Goal: Information Seeking & Learning: Learn about a topic

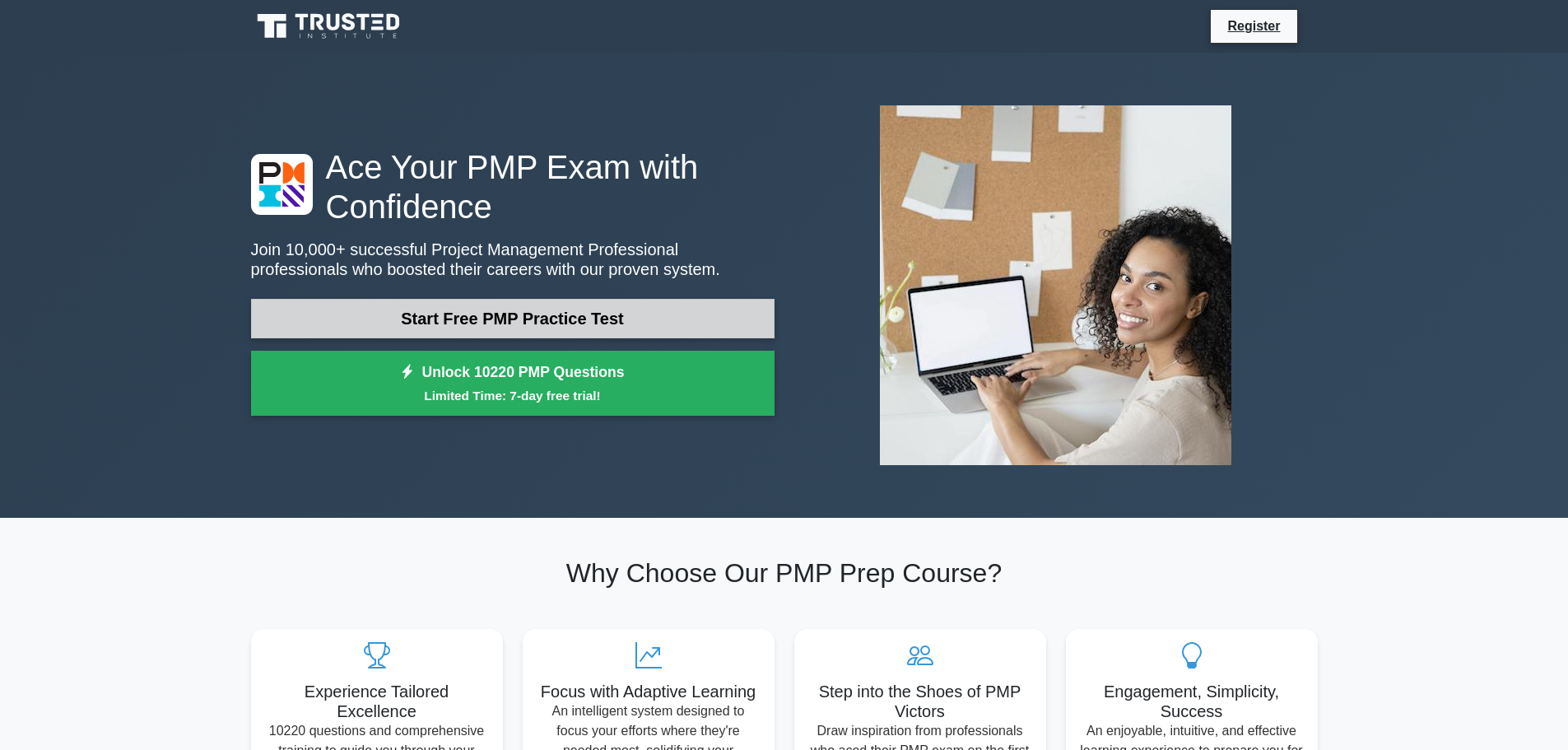
click at [613, 303] on link "Start Free PMP Practice Test" at bounding box center [513, 319] width 523 height 39
click at [576, 318] on link "Start Free PMP Practice Test" at bounding box center [513, 319] width 523 height 39
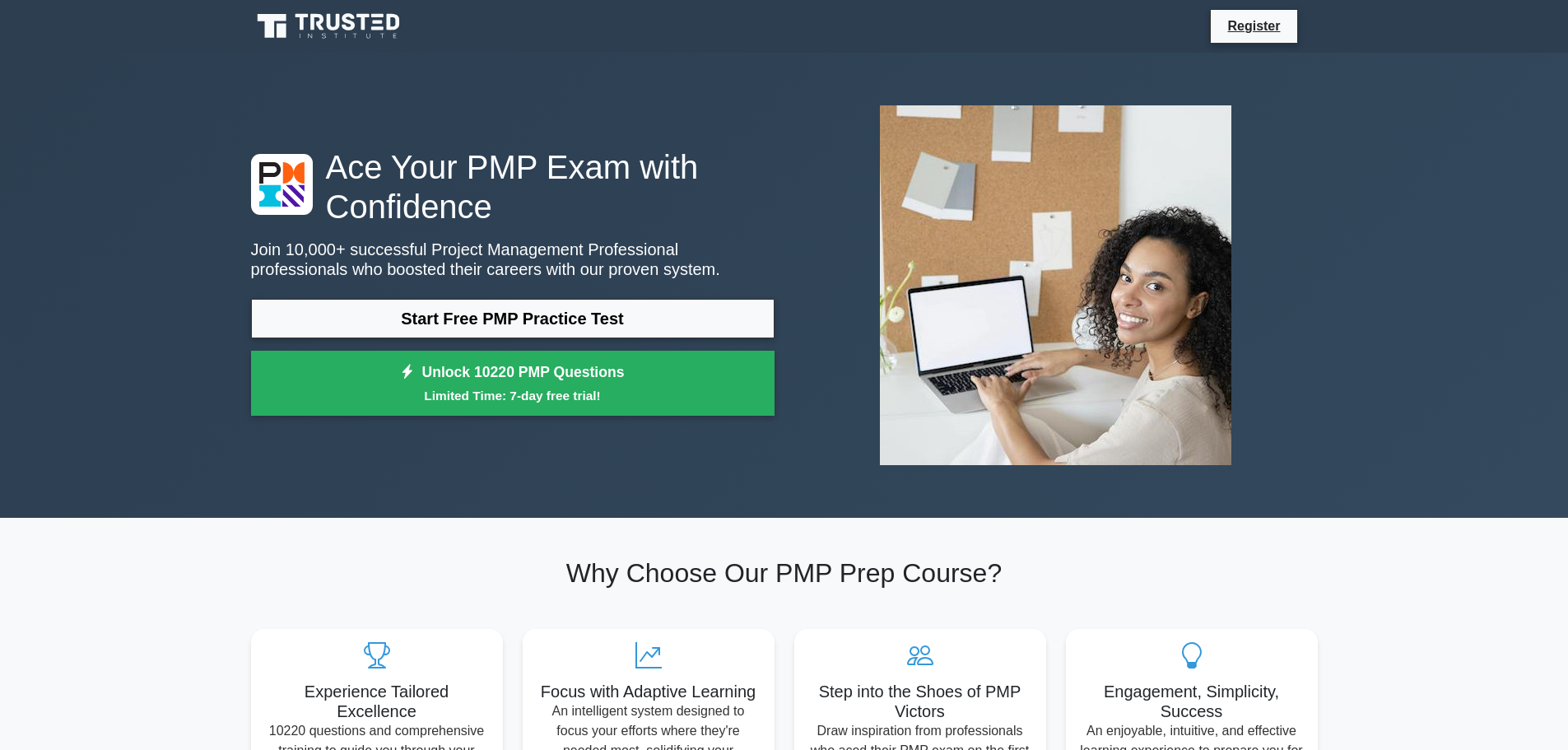
click at [1436, 352] on div "Ace Your PMP Exam with Confidence Join 10,000+ successful Project Management Pr…" at bounding box center [784, 285] width 1568 height 466
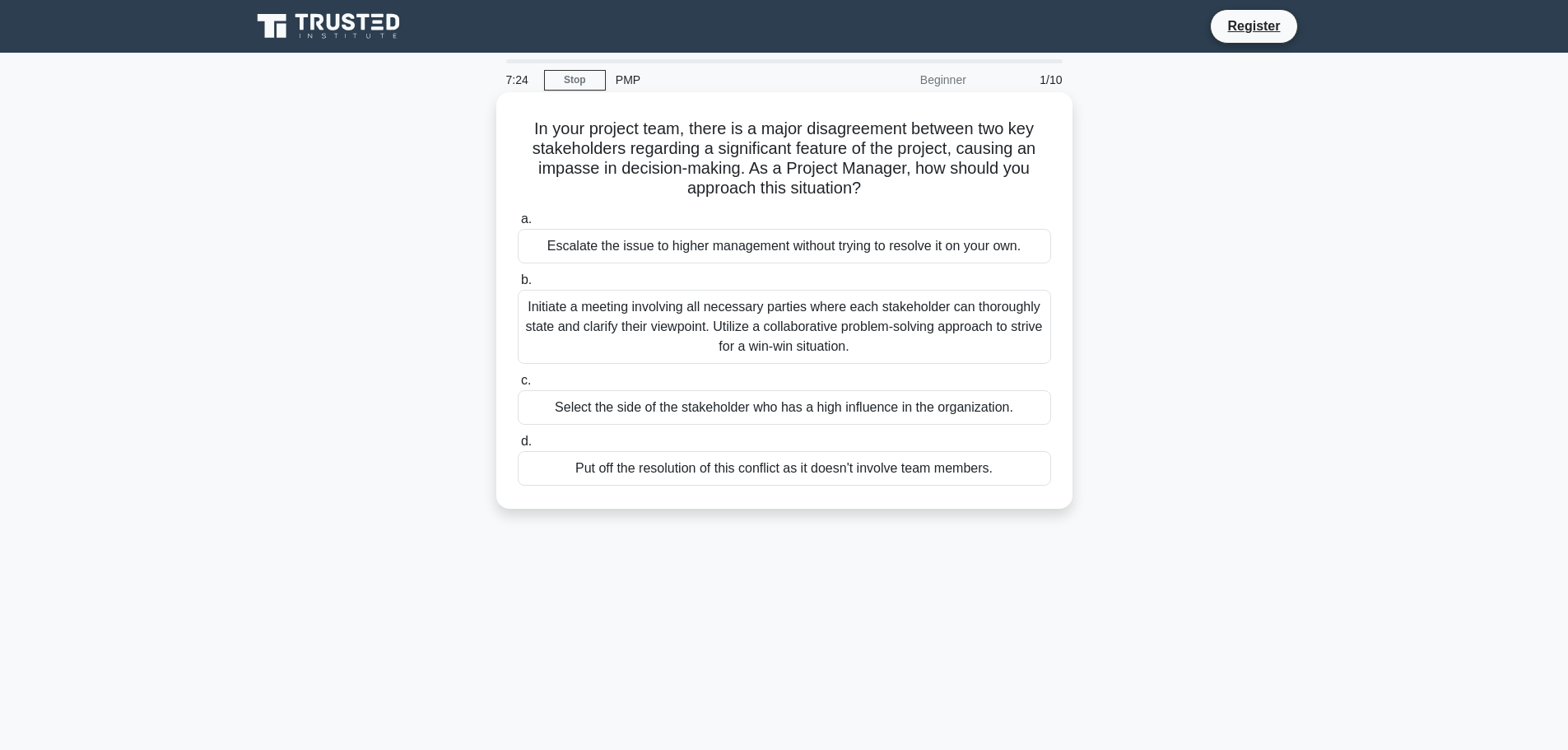
click at [959, 336] on div "Initiate a meeting involving all necessary parties where each stakeholder can t…" at bounding box center [784, 327] width 533 height 74
click at [517, 285] on input "b. Initiate a meeting involving all necessary parties where each stakeholder ca…" at bounding box center [517, 280] width 0 height 11
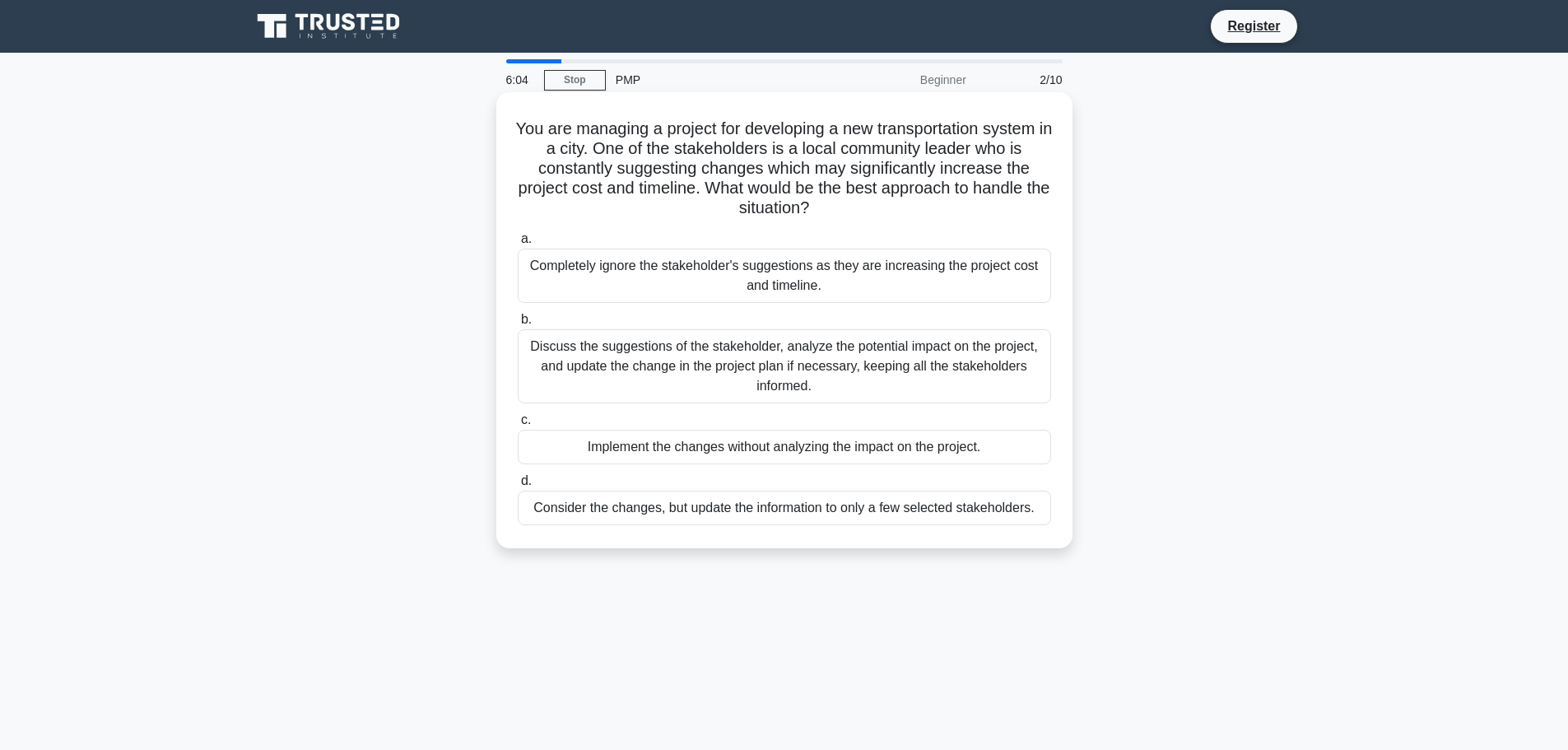
click at [872, 367] on div "Discuss the suggestions of the stakeholder, analyze the potential impact on the…" at bounding box center [784, 366] width 533 height 74
click at [517, 325] on input "b. Discuss the suggestions of the stakeholder, analyze the potential impact on …" at bounding box center [517, 320] width 0 height 11
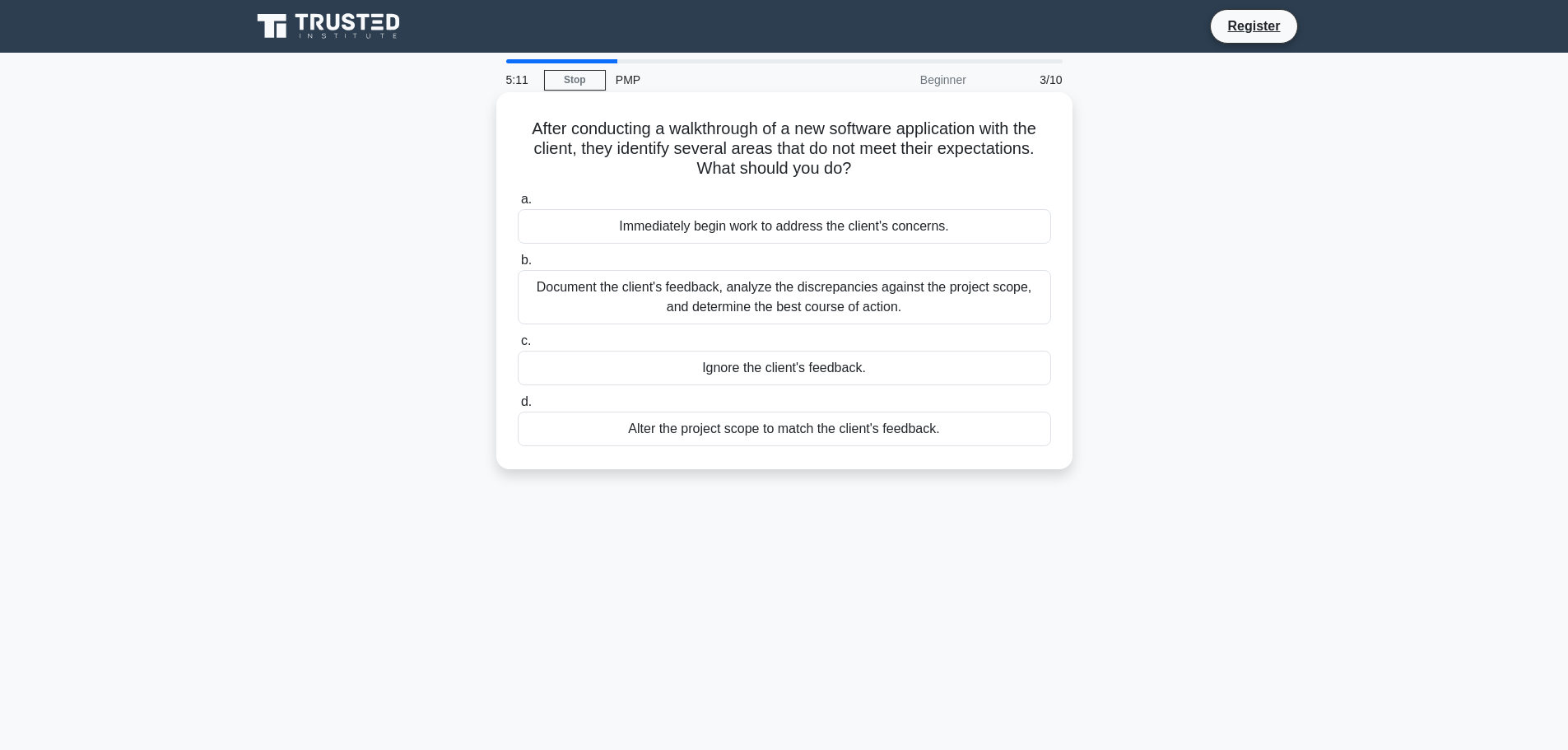
click at [885, 295] on div "Document the client's feedback, analyze the discrepancies against the project s…" at bounding box center [784, 296] width 533 height 54
click at [517, 266] on input "b. Document the client's feedback, analyze the discrepancies against the projec…" at bounding box center [517, 260] width 0 height 11
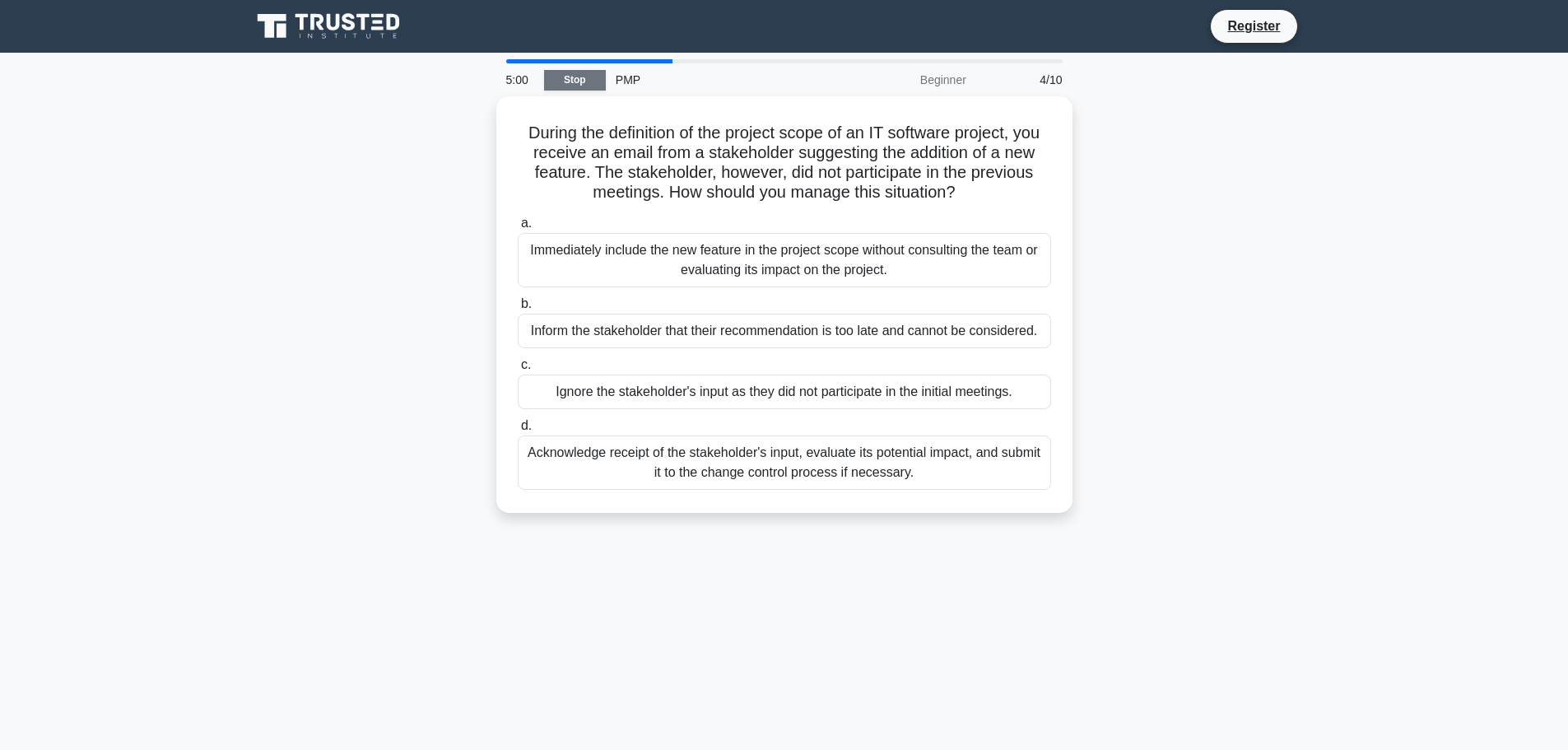
click at [590, 84] on link "Stop" at bounding box center [574, 80] width 62 height 21
